Goal: Task Accomplishment & Management: Use online tool/utility

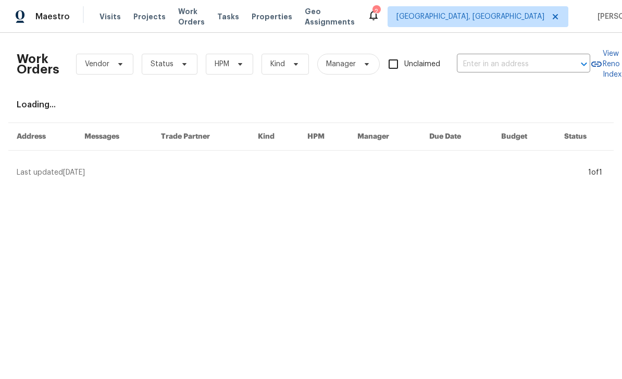
click at [514, 66] on input "text" at bounding box center [509, 64] width 104 height 16
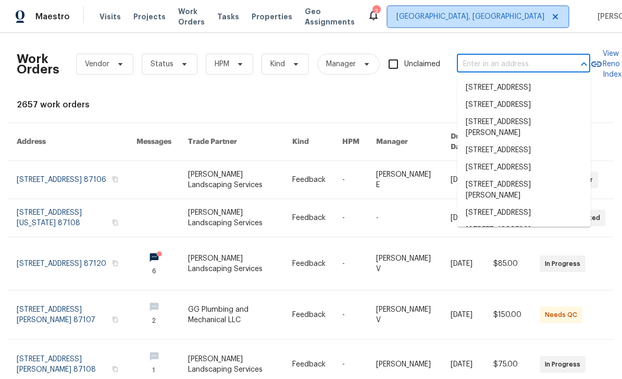
click at [496, 15] on span "[GEOGRAPHIC_DATA], [GEOGRAPHIC_DATA]" at bounding box center [470, 16] width 148 height 10
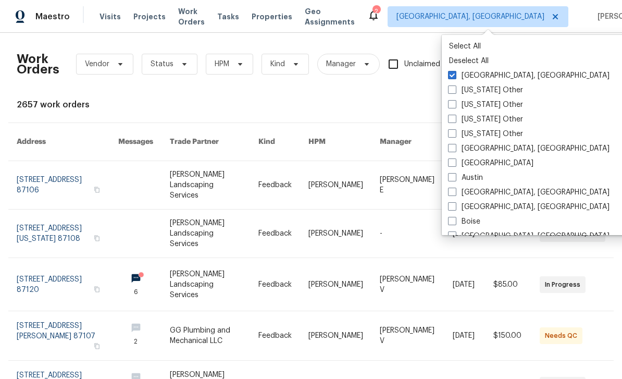
click at [457, 78] on label "[GEOGRAPHIC_DATA], [GEOGRAPHIC_DATA]" at bounding box center [529, 75] width 162 height 10
click at [455, 77] on input "[GEOGRAPHIC_DATA], [GEOGRAPHIC_DATA]" at bounding box center [451, 73] width 7 height 7
checkbox input "false"
checkbox input "true"
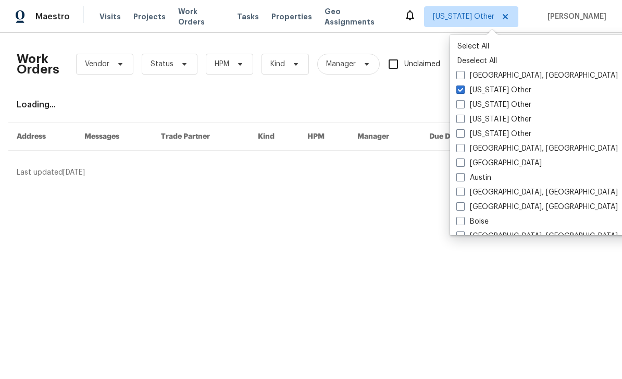
click at [422, 91] on div "Work Orders Vendor Status HPM Kind Manager Unclaimed ​ View Reno Index Loading.…" at bounding box center [311, 109] width 589 height 136
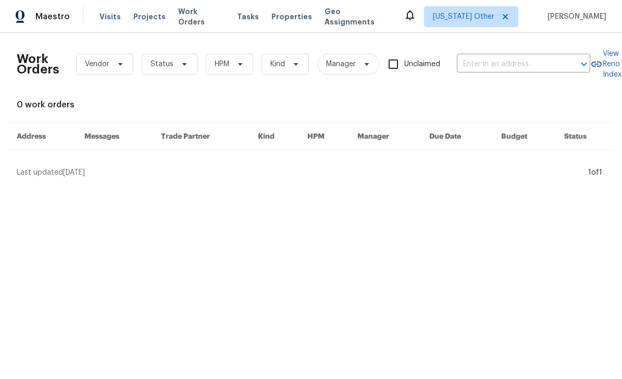
click at [488, 65] on input "text" at bounding box center [509, 64] width 104 height 16
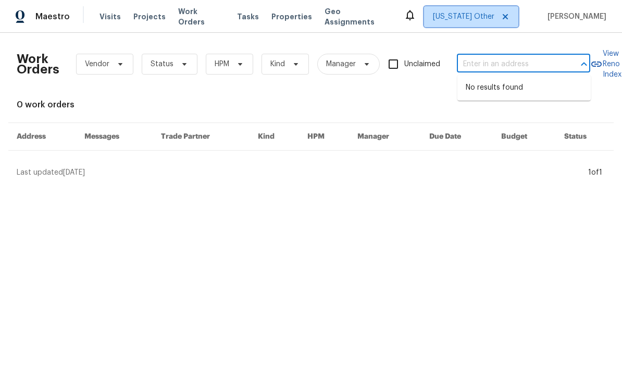
click at [491, 19] on span "Alabama Other" at bounding box center [463, 16] width 61 height 10
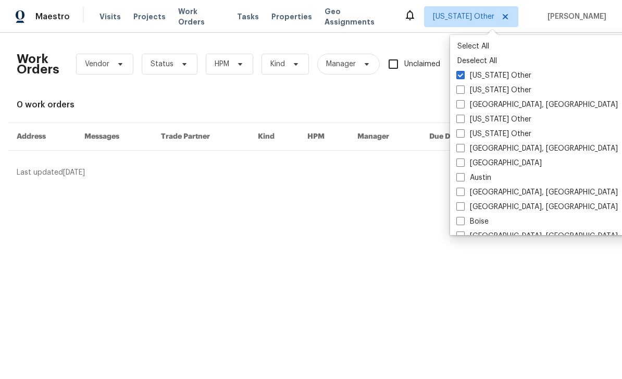
click at [464, 167] on label "[GEOGRAPHIC_DATA]" at bounding box center [498, 163] width 85 height 10
click at [463, 165] on input "[GEOGRAPHIC_DATA]" at bounding box center [459, 161] width 7 height 7
checkbox input "true"
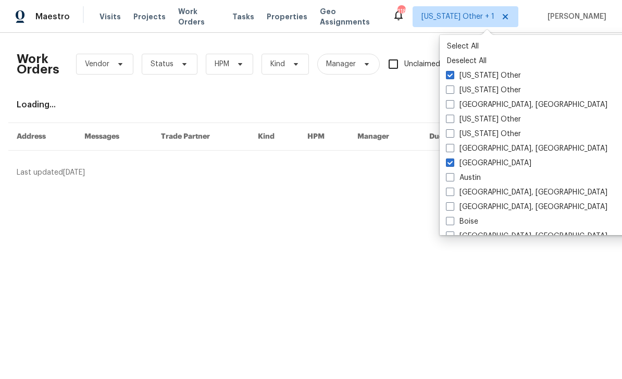
click at [450, 77] on span at bounding box center [450, 75] width 8 height 8
click at [450, 77] on input "Alabama Other" at bounding box center [449, 73] width 7 height 7
checkbox input "false"
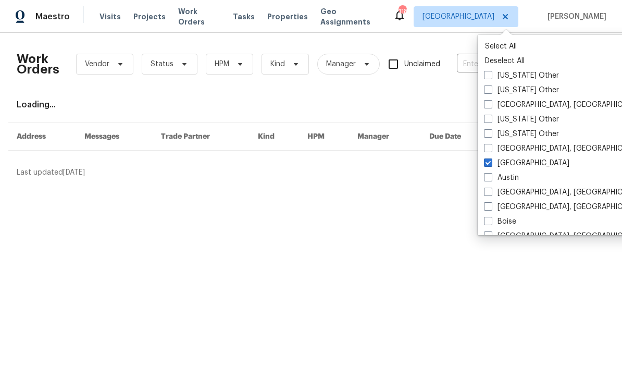
click at [431, 99] on div "Work Orders Vendor Status HPM Kind Manager Unclaimed ​ View Reno Index Loading.…" at bounding box center [311, 109] width 589 height 136
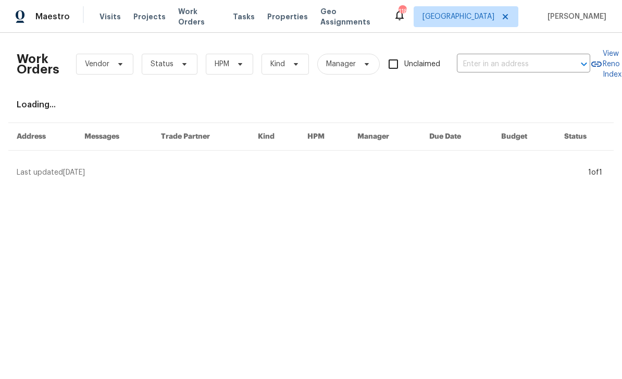
click at [489, 67] on input "text" at bounding box center [509, 64] width 104 height 16
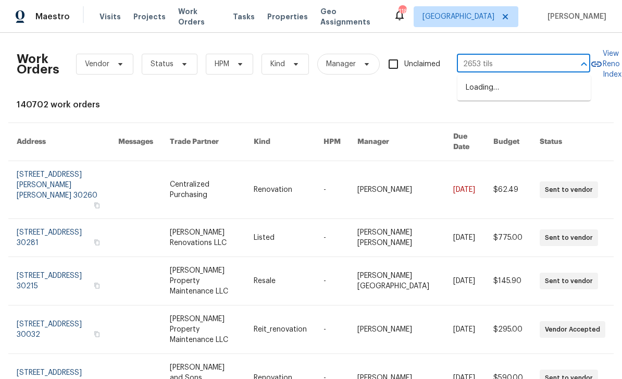
type input "2653 tilso"
click at [545, 98] on li "2653 Tilson Rd, Decatur, GA 30032" at bounding box center [523, 93] width 133 height 28
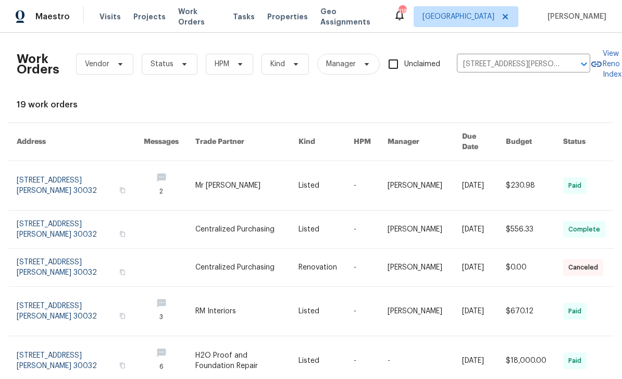
click at [39, 171] on link at bounding box center [80, 185] width 127 height 49
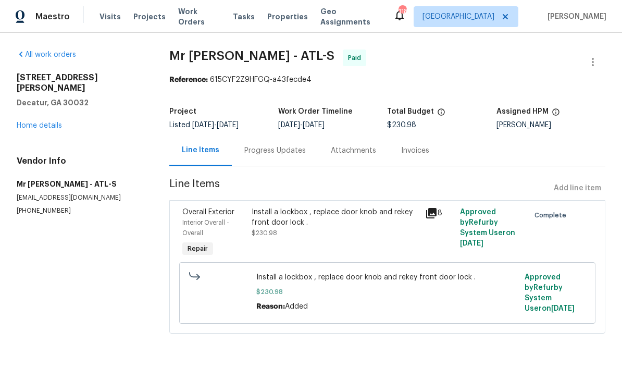
click at [30, 122] on link "Home details" at bounding box center [39, 125] width 45 height 7
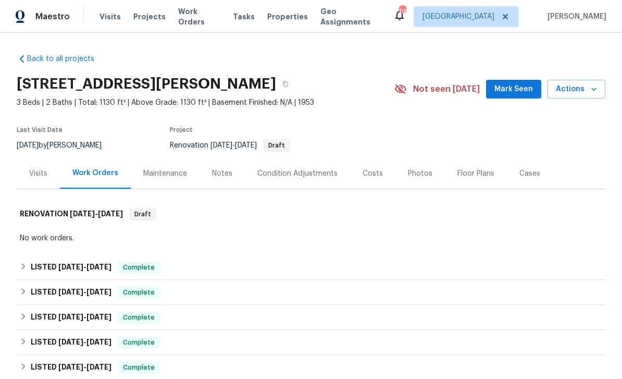
click at [514, 93] on span "Mark Seen" at bounding box center [513, 89] width 39 height 13
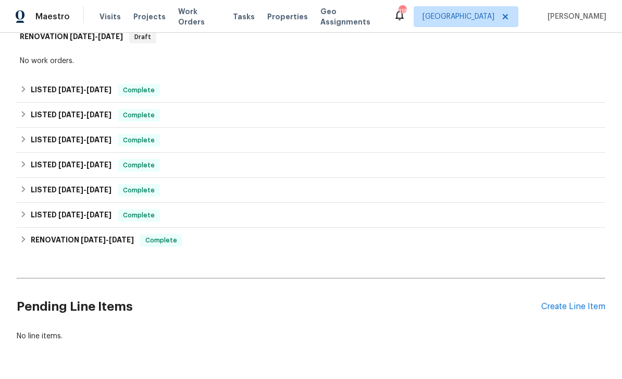
scroll to position [177, 0]
click at [575, 306] on div "Create Line Item" at bounding box center [573, 307] width 64 height 10
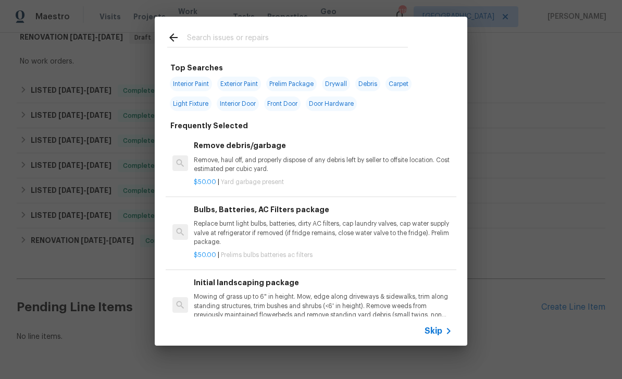
click at [330, 38] on input "text" at bounding box center [297, 39] width 221 height 16
type input "Inte"
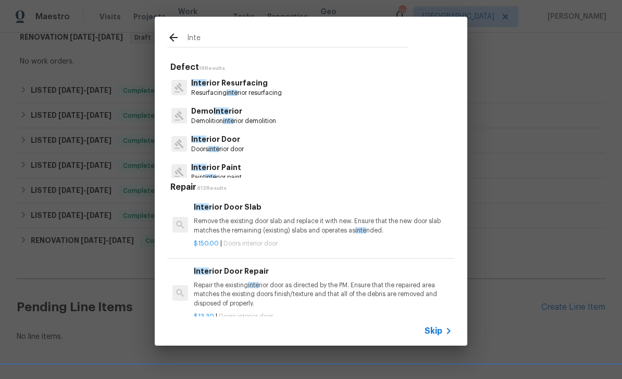
click at [436, 329] on span "Skip" at bounding box center [434, 331] width 18 height 10
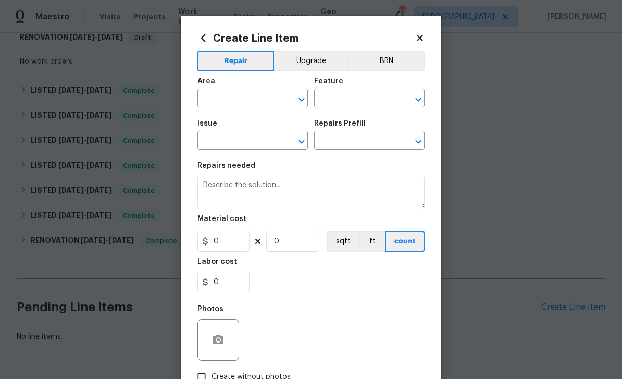
click at [222, 97] on input "text" at bounding box center [237, 99] width 81 height 16
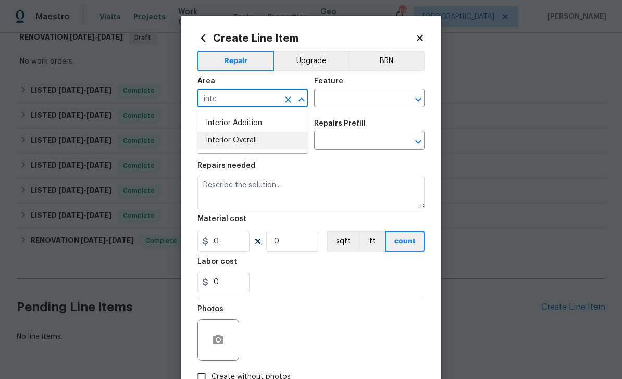
click at [223, 140] on li "Interior Overall" at bounding box center [252, 140] width 110 height 17
type input "Interior Overall"
click at [385, 96] on input "text" at bounding box center [354, 99] width 81 height 16
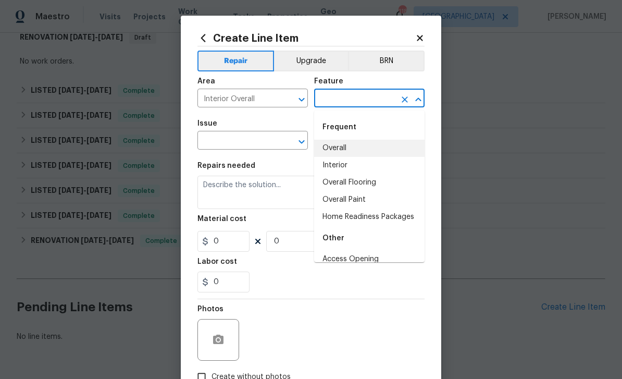
click at [355, 153] on li "Overall" at bounding box center [369, 148] width 110 height 17
type input "Overall"
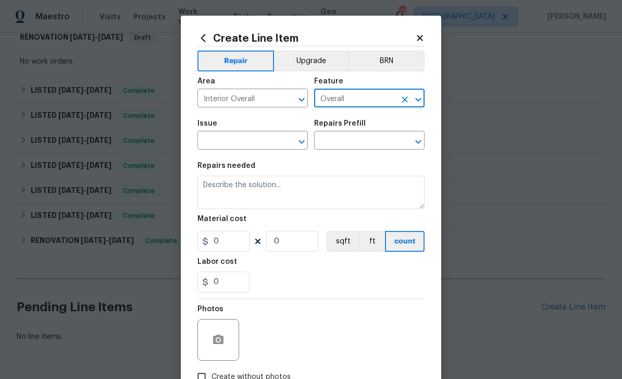
click at [227, 143] on input "text" at bounding box center [237, 141] width 81 height 16
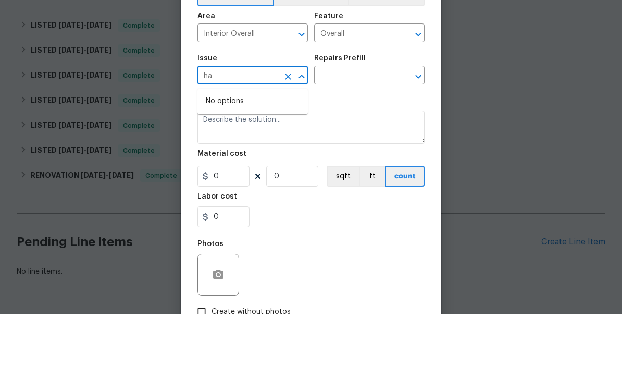
type input "h"
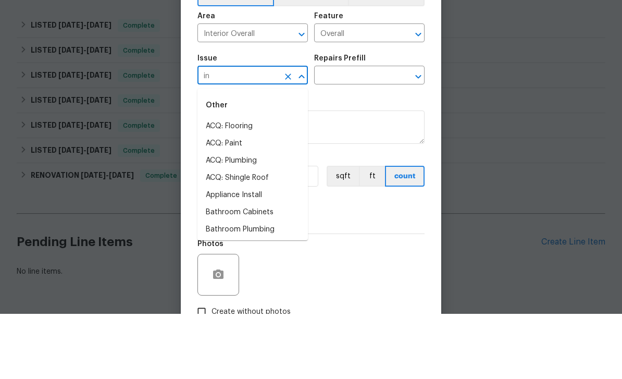
type input "i"
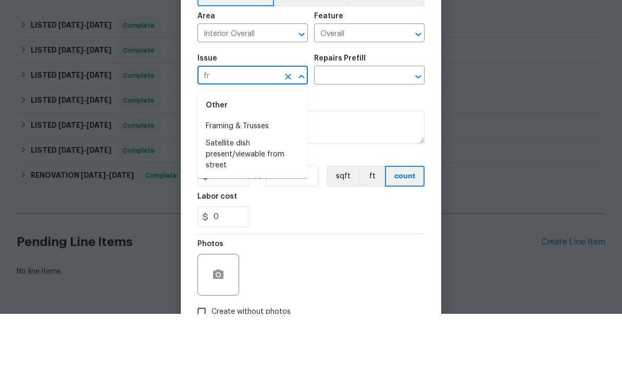
type input "f"
type input "h"
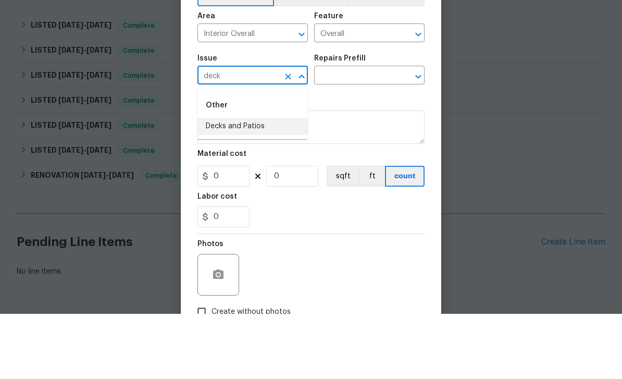
click at [216, 183] on li "Decks and Patios" at bounding box center [252, 191] width 110 height 17
type input "Decks and Patios"
click at [366, 133] on input "text" at bounding box center [354, 141] width 81 height 16
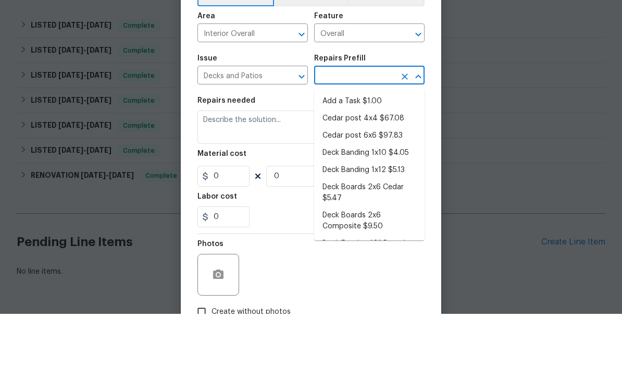
click at [381, 158] on li "Add a Task $1.00" at bounding box center [369, 166] width 110 height 17
type input "Add a Task $1.00"
type input "Deck"
type textarea "HPM to detail"
type input "1"
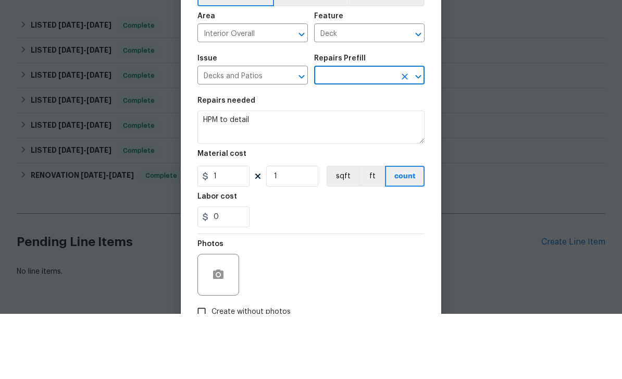
type input "Add a Task $1.00"
type input "1"
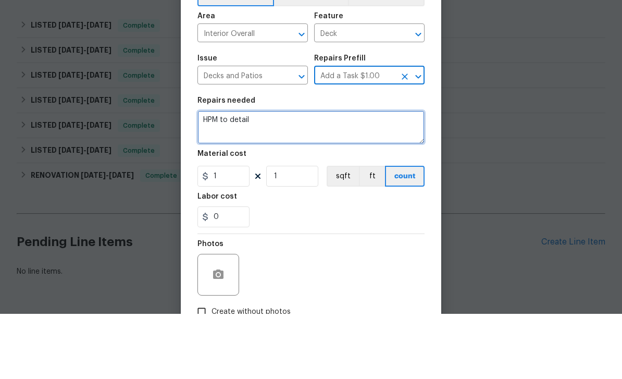
click at [308, 176] on textarea "HPM to detail" at bounding box center [310, 192] width 227 height 33
click at [307, 176] on textarea "HPM to detail" at bounding box center [310, 192] width 227 height 33
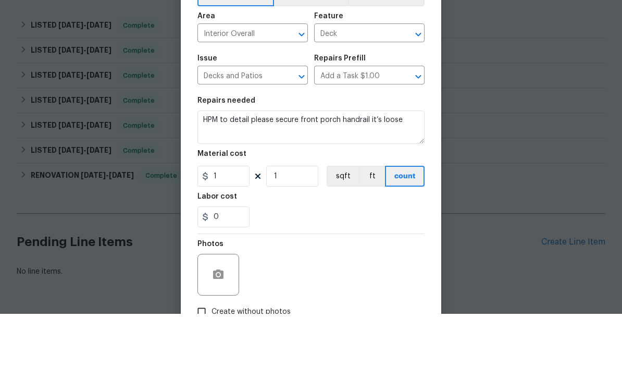
scroll to position [33, 0]
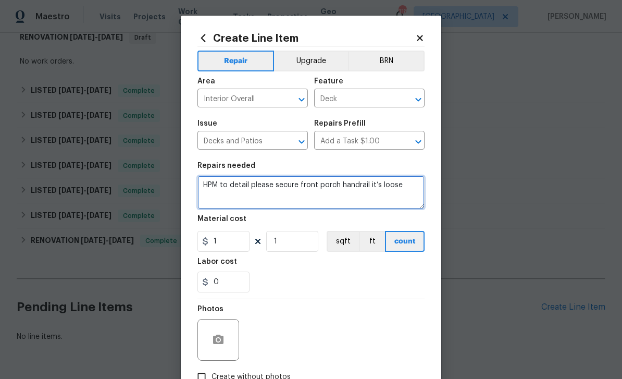
type textarea "HPM to detail please secure front porch handrail it’s loose"
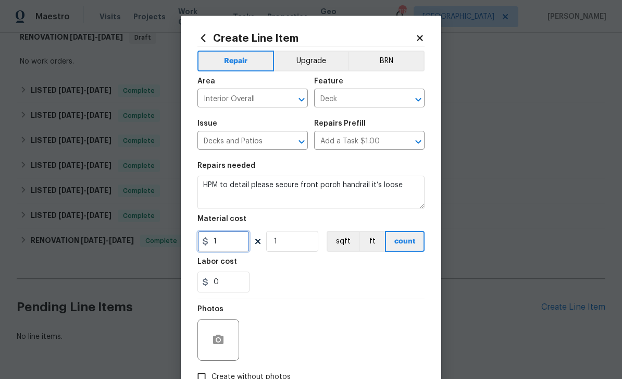
click at [240, 248] on input "1" at bounding box center [223, 241] width 52 height 21
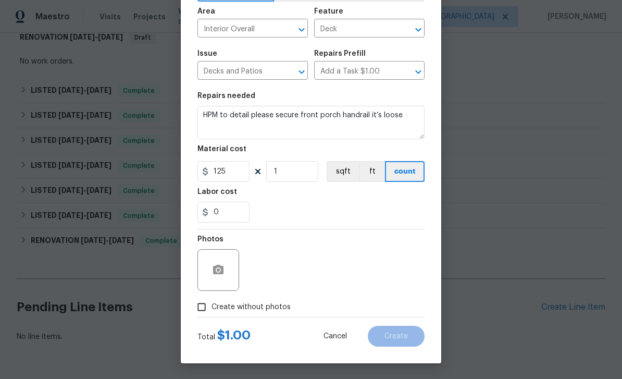
scroll to position [72, 0]
type input "125"
click at [205, 311] on input "Create without photos" at bounding box center [202, 307] width 20 height 20
checkbox input "true"
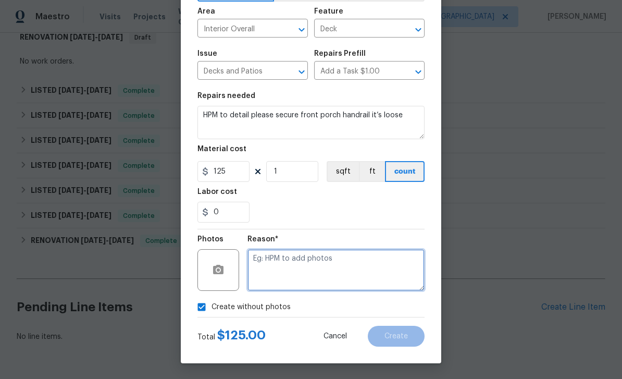
click at [302, 272] on textarea at bounding box center [335, 270] width 177 height 42
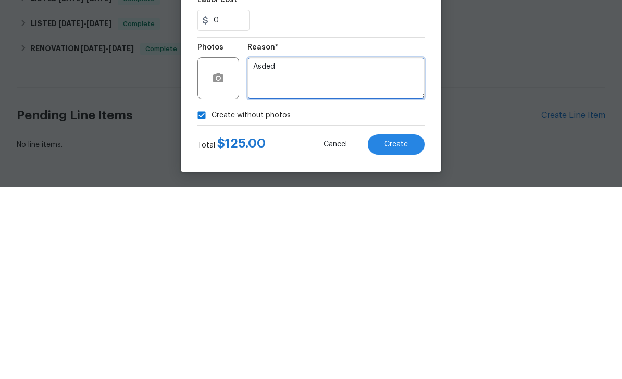
type textarea "Asded"
click at [401, 332] on span "Create" at bounding box center [395, 336] width 23 height 8
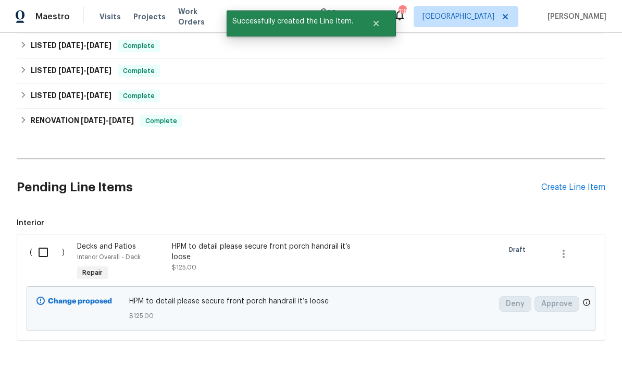
scroll to position [296, 0]
click at [39, 242] on input "checkbox" at bounding box center [47, 253] width 30 height 22
checkbox input "true"
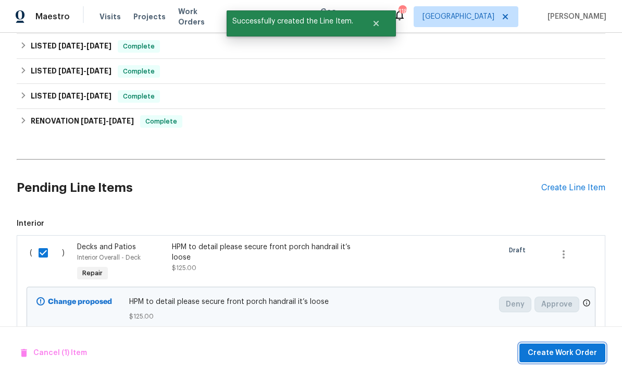
click at [565, 349] on span "Create Work Order" at bounding box center [562, 352] width 69 height 13
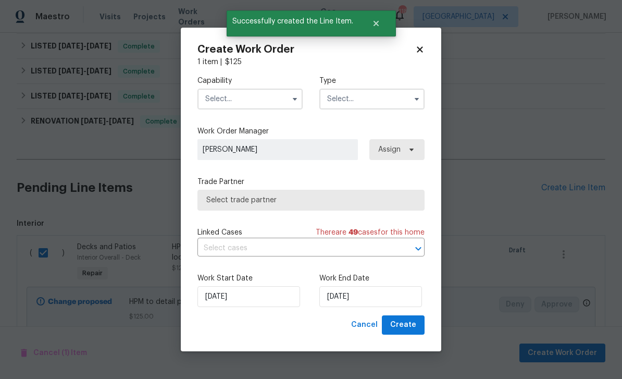
click at [227, 100] on input "text" at bounding box center [249, 99] width 105 height 21
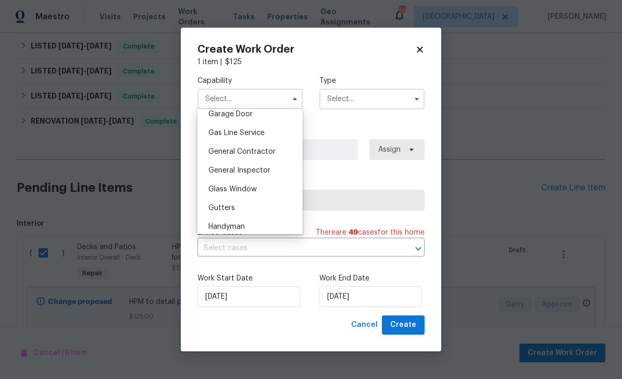
scroll to position [465, 0]
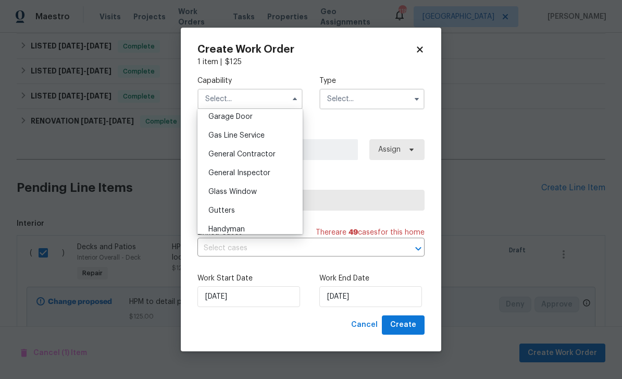
click at [279, 153] on div "General Contractor" at bounding box center [250, 154] width 100 height 19
type input "General Contractor"
click at [359, 104] on input "text" at bounding box center [371, 99] width 105 height 21
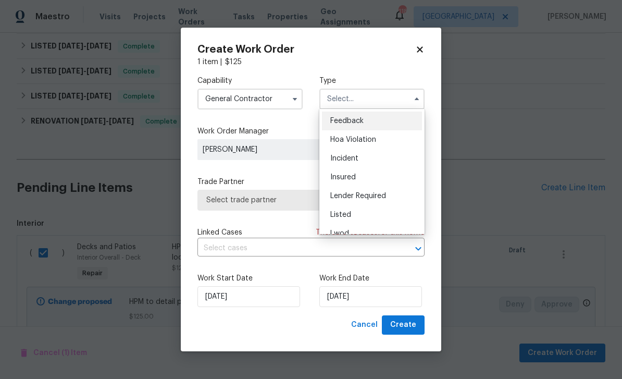
click at [361, 215] on div "Listed" at bounding box center [372, 214] width 100 height 19
type input "Listed"
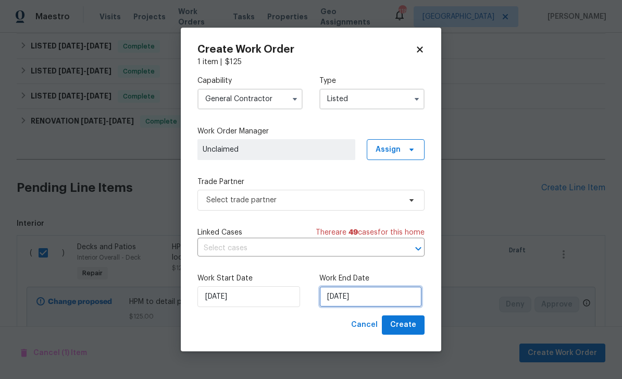
click at [390, 293] on input "10/14/2025" at bounding box center [370, 296] width 103 height 21
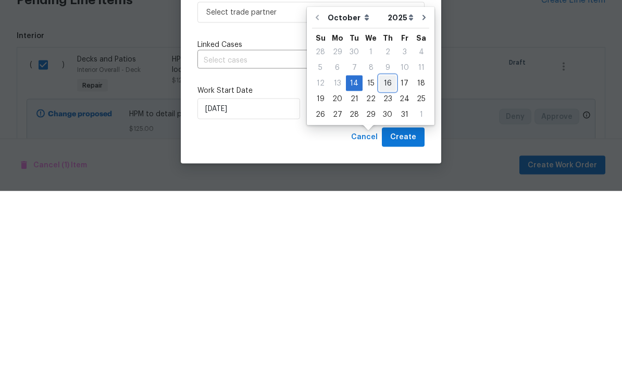
click at [389, 264] on div "16" at bounding box center [387, 271] width 17 height 15
type input "10/16/2025"
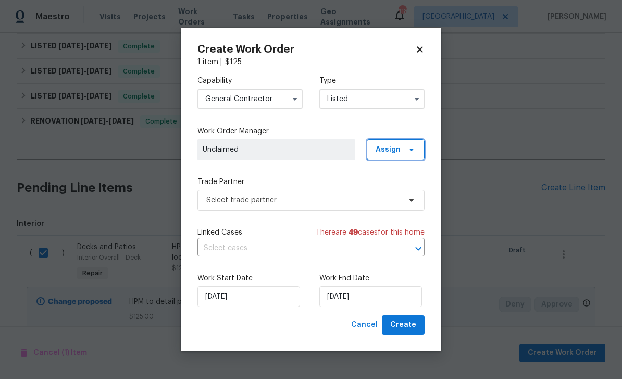
click at [402, 150] on span "Assign" at bounding box center [396, 149] width 58 height 21
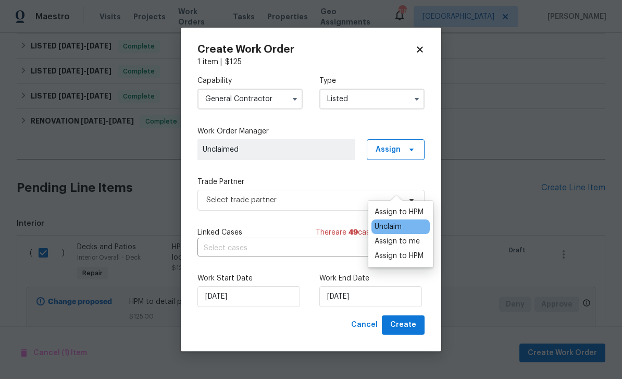
click at [415, 236] on div "Assign to me" at bounding box center [397, 241] width 45 height 10
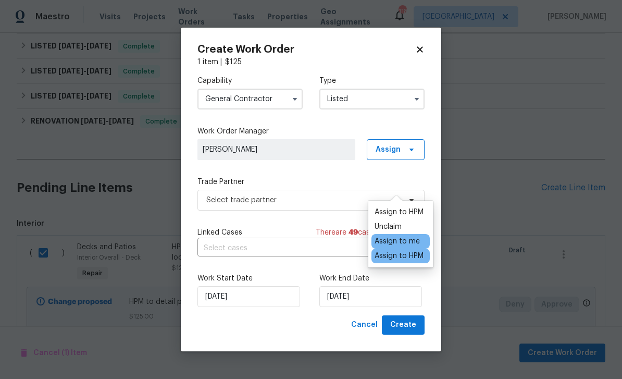
click at [338, 173] on div "Capability General Contractor Type Listed Work Order Manager Juan Lozano Assign…" at bounding box center [310, 191] width 227 height 248
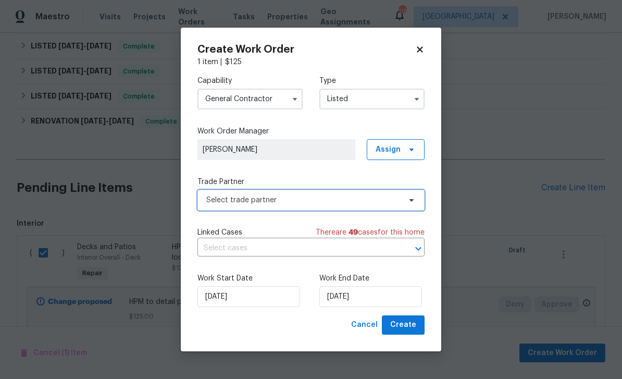
click at [358, 198] on span "Select trade partner" at bounding box center [303, 200] width 194 height 10
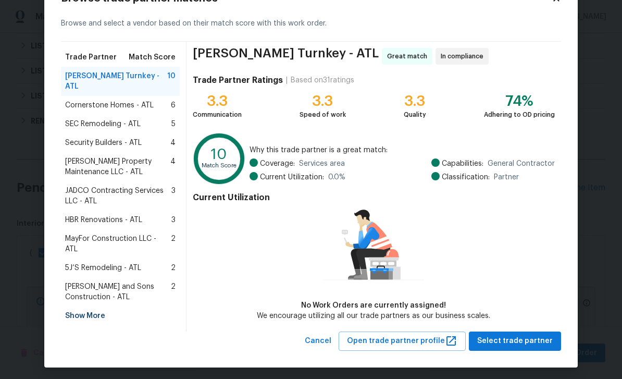
scroll to position [39, 0]
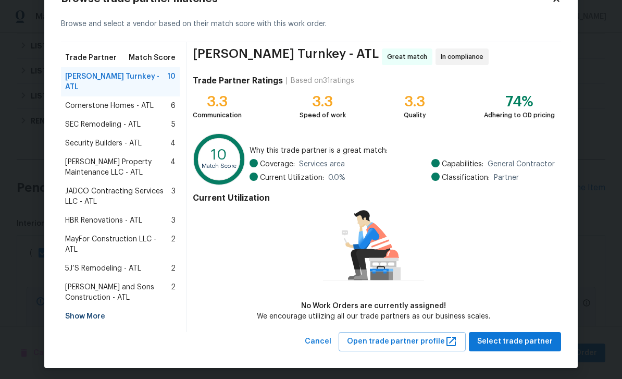
click at [82, 307] on div "Show More" at bounding box center [120, 316] width 119 height 19
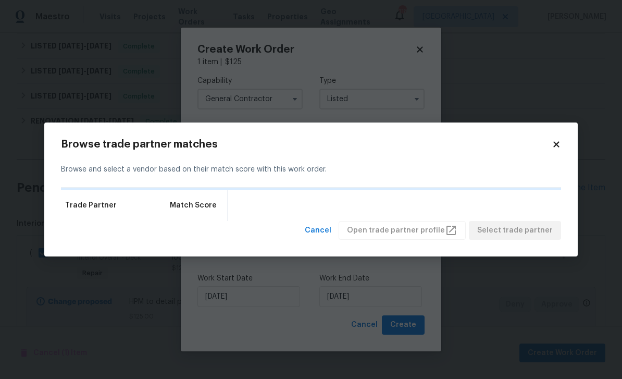
scroll to position [0, 0]
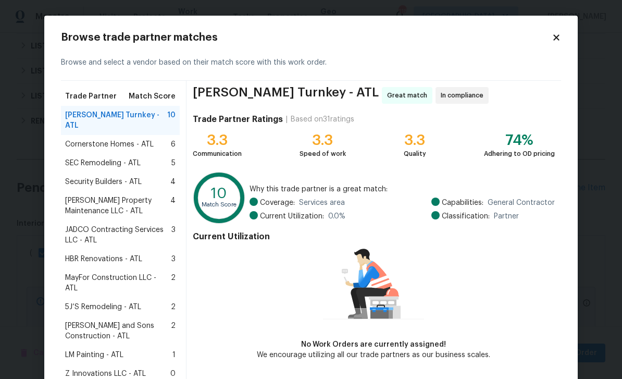
click at [81, 350] on span "LM Painting - ATL" at bounding box center [94, 355] width 58 height 10
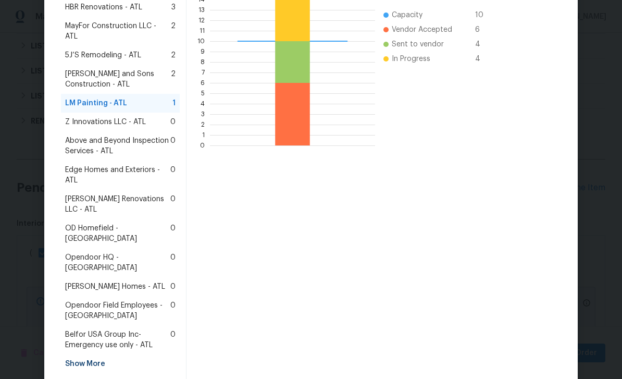
scroll to position [251, 0]
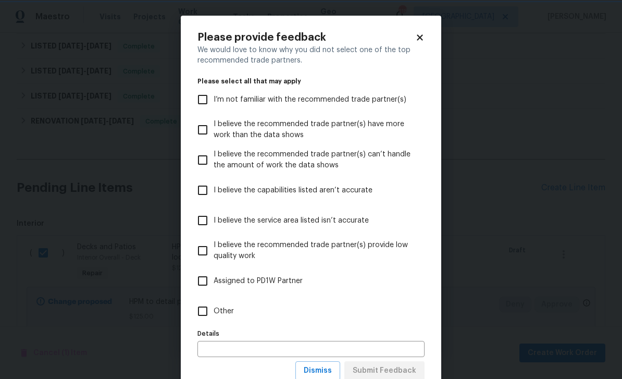
scroll to position [0, 0]
click at [380, 106] on label "I’m not familiar with the recommended trade partner(s)" at bounding box center [304, 99] width 225 height 30
click at [214, 106] on input "I’m not familiar with the recommended trade partner(s)" at bounding box center [203, 100] width 22 height 22
checkbox input "true"
click at [412, 365] on span "Submit Feedback" at bounding box center [385, 370] width 64 height 13
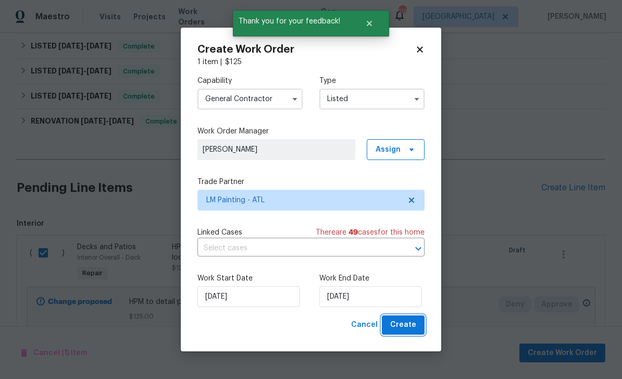
click at [424, 325] on button "Create" at bounding box center [403, 324] width 43 height 19
checkbox input "false"
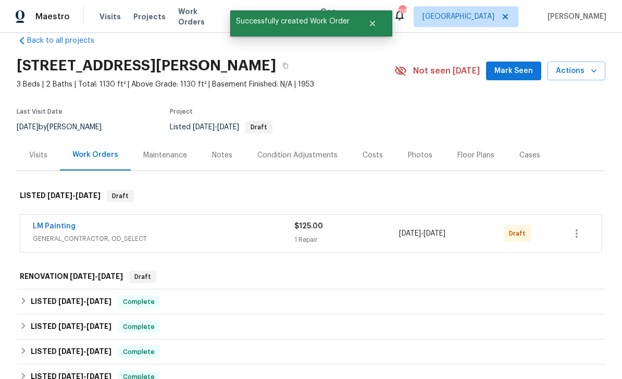
scroll to position [10, 0]
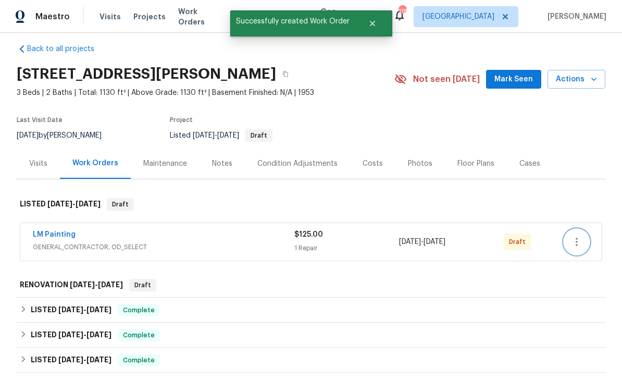
click at [581, 235] on icon "button" at bounding box center [576, 241] width 13 height 13
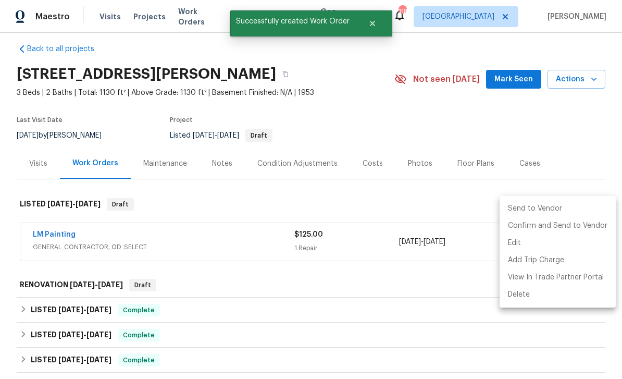
click at [560, 207] on li "Send to Vendor" at bounding box center [558, 208] width 116 height 17
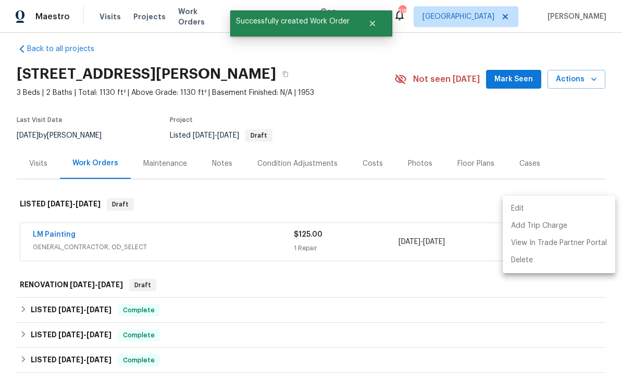
click at [584, 162] on div at bounding box center [311, 189] width 622 height 379
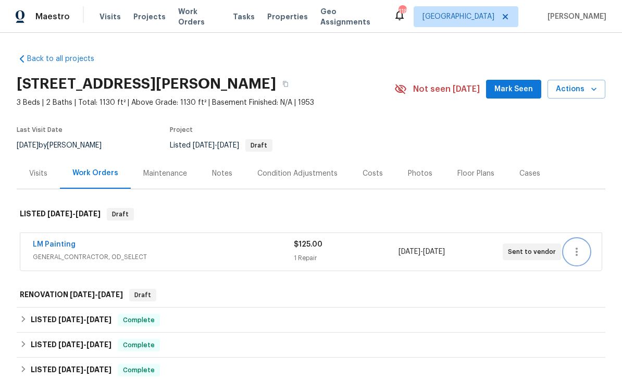
scroll to position [0, 0]
click at [104, 21] on span "Visits" at bounding box center [110, 16] width 21 height 10
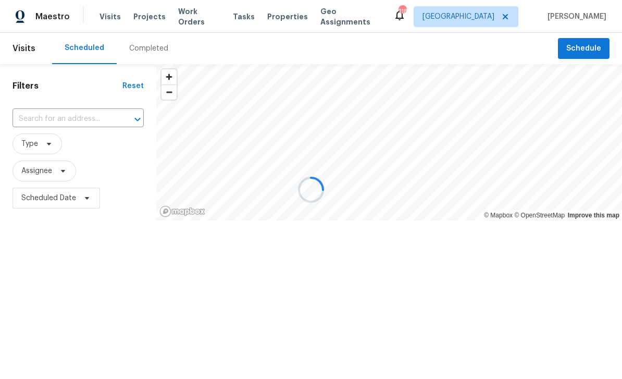
click at [573, 49] on div at bounding box center [311, 189] width 622 height 379
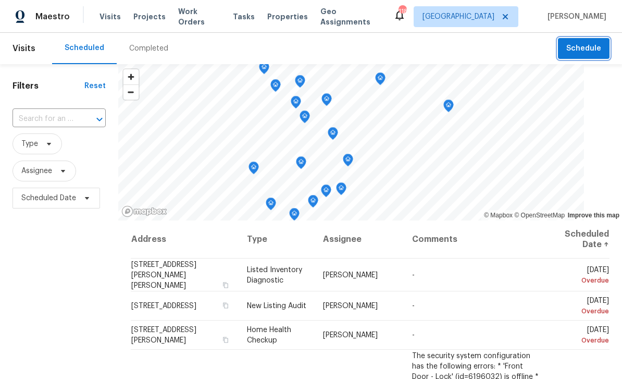
click at [566, 50] on button "Schedule" at bounding box center [584, 48] width 52 height 21
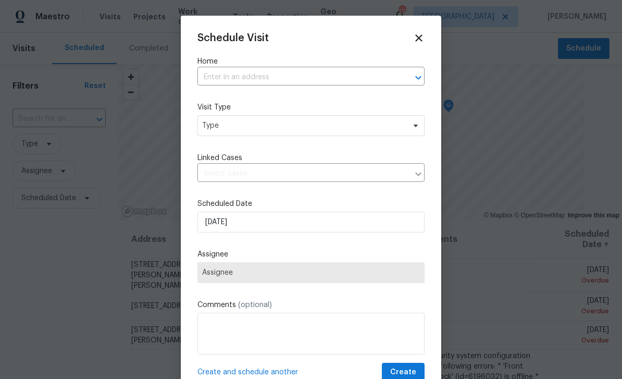
click at [367, 80] on input "text" at bounding box center [296, 77] width 198 height 16
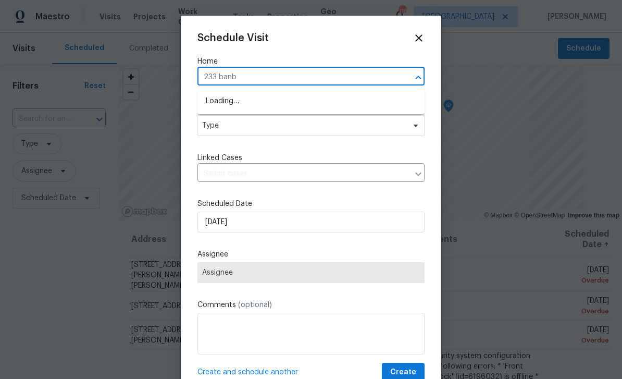
type input "233 banbe"
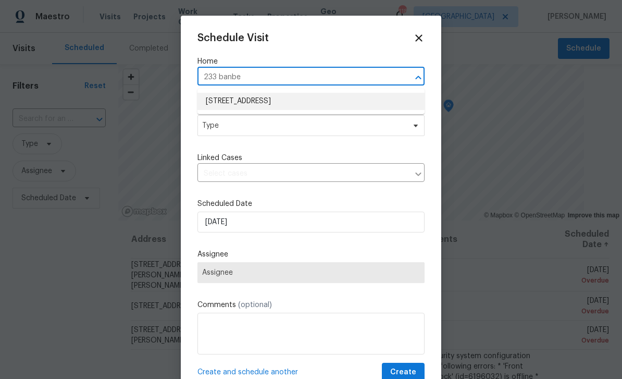
click at [340, 103] on li "233 Banberry Dr SE, Atlanta, GA 30315" at bounding box center [310, 101] width 227 height 17
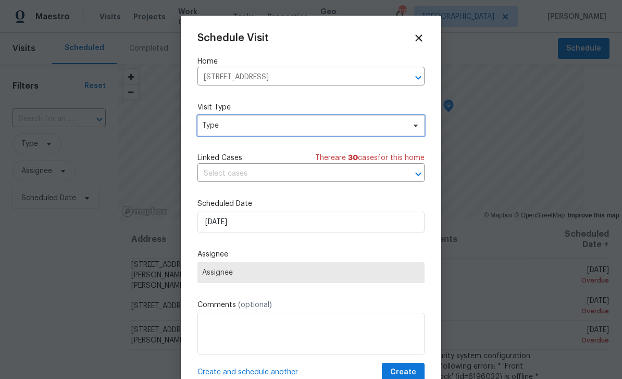
click at [395, 127] on span "Type" at bounding box center [303, 125] width 203 height 10
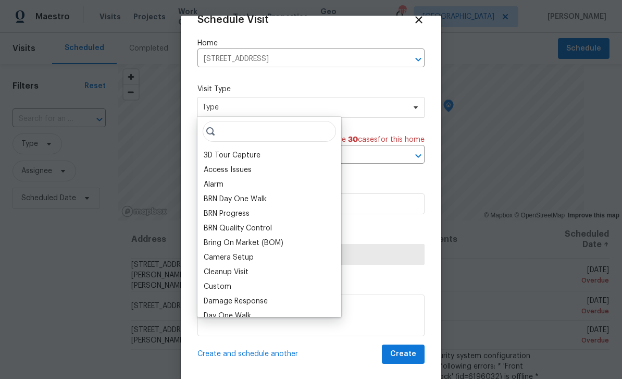
scroll to position [20, 0]
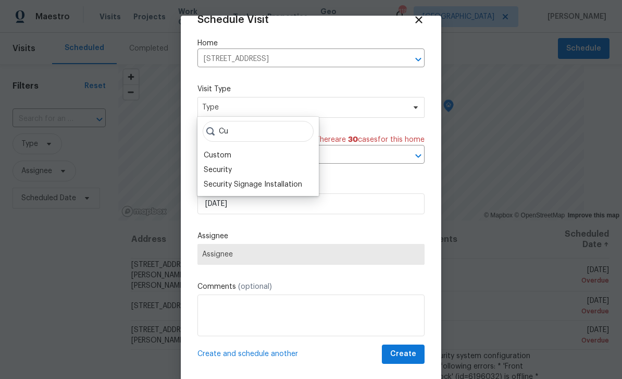
type input "Cu"
click at [283, 152] on div "Custom" at bounding box center [258, 155] width 115 height 15
click at [218, 152] on div "Custom" at bounding box center [218, 155] width 28 height 10
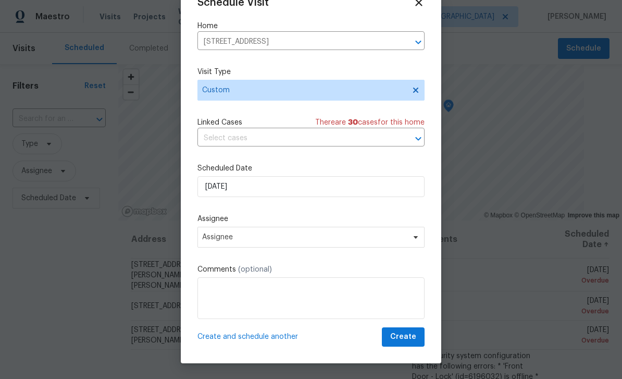
scroll to position [17, 0]
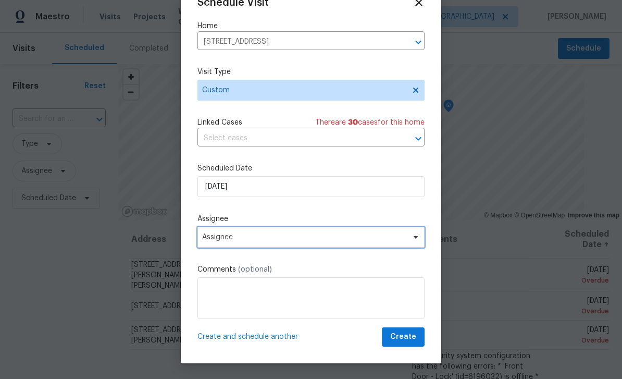
click at [330, 242] on span "Assignee" at bounding box center [310, 237] width 227 height 21
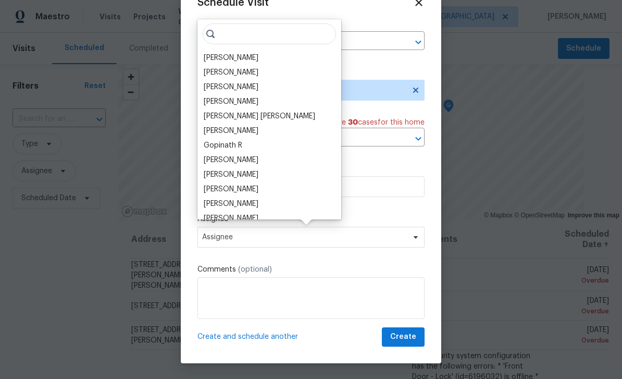
click at [244, 57] on div "[PERSON_NAME]" at bounding box center [231, 58] width 55 height 10
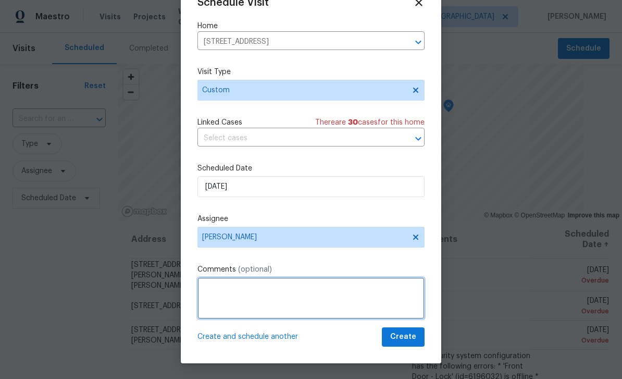
click at [340, 293] on textarea at bounding box center [310, 298] width 227 height 42
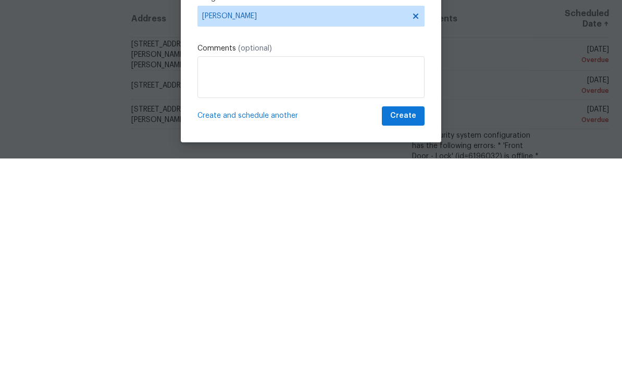
scroll to position [33, 0]
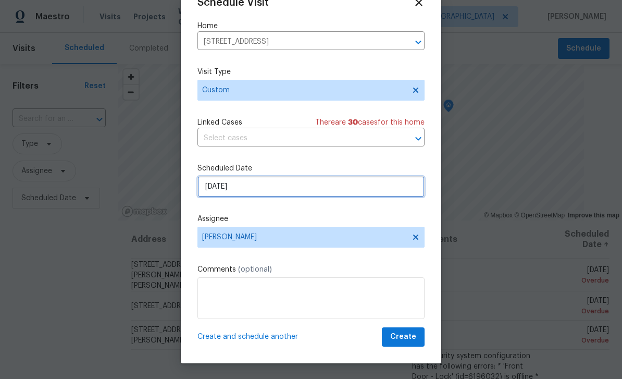
click at [370, 189] on input "10/14/2025" at bounding box center [310, 186] width 227 height 21
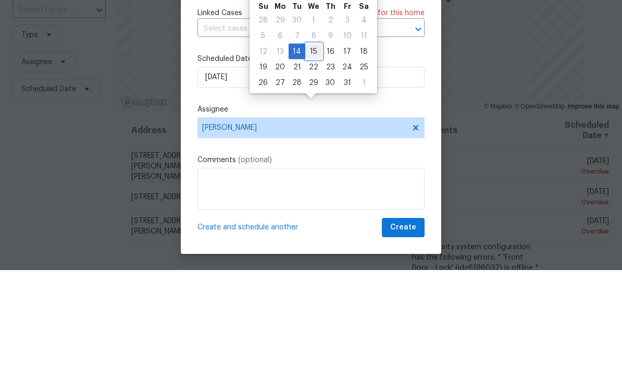
click at [313, 153] on div "15" at bounding box center [313, 160] width 17 height 15
type input "10/15/2025"
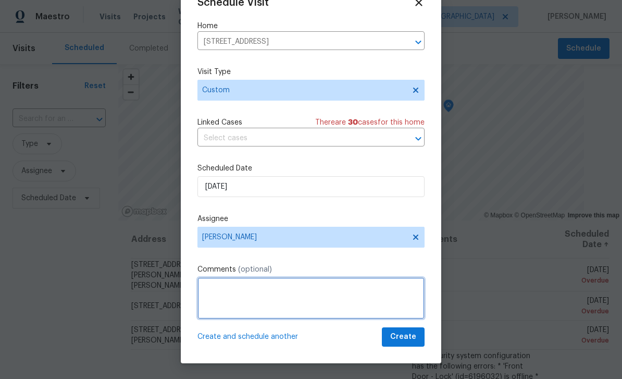
click at [310, 295] on textarea at bounding box center [310, 298] width 227 height 42
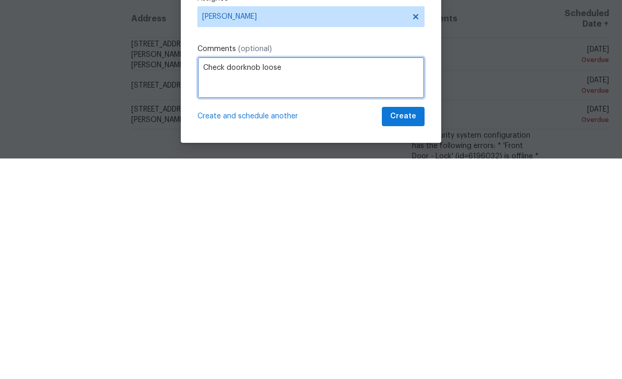
type textarea "Check doorknob loose"
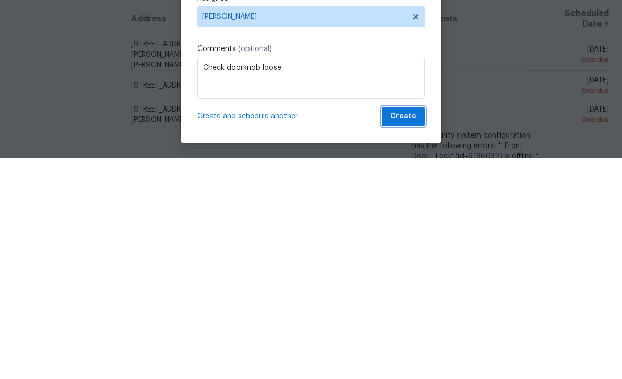
click at [415, 330] on span "Create" at bounding box center [403, 336] width 26 height 13
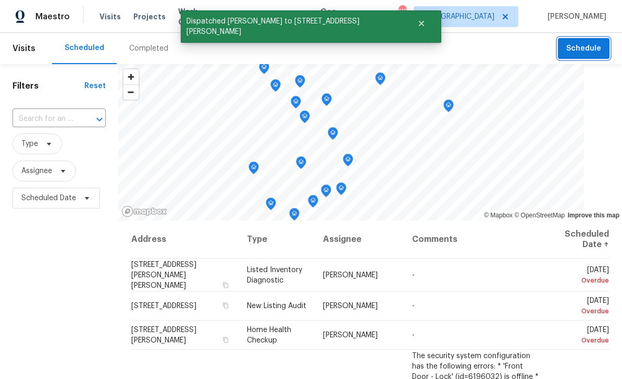
scroll to position [0, 0]
